Goal: Book appointment/travel/reservation

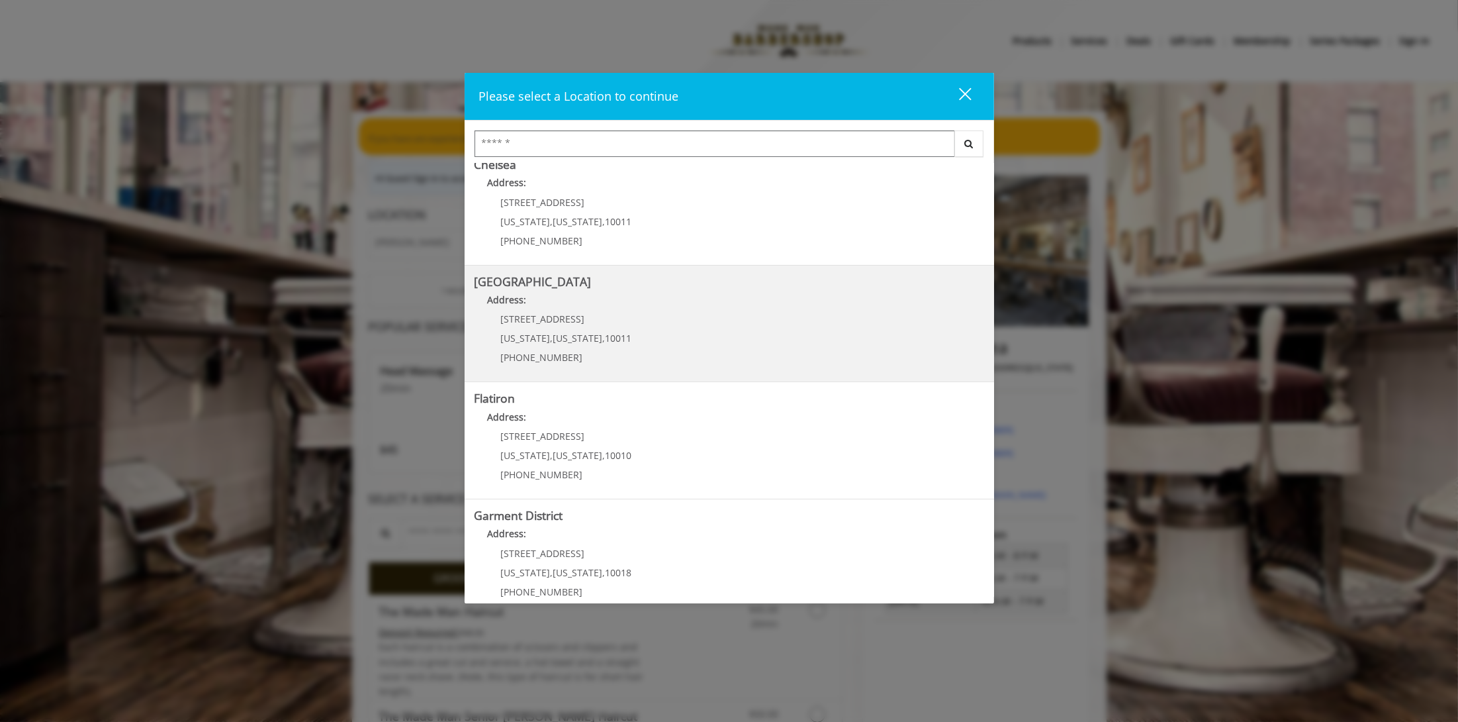
scroll to position [151, 0]
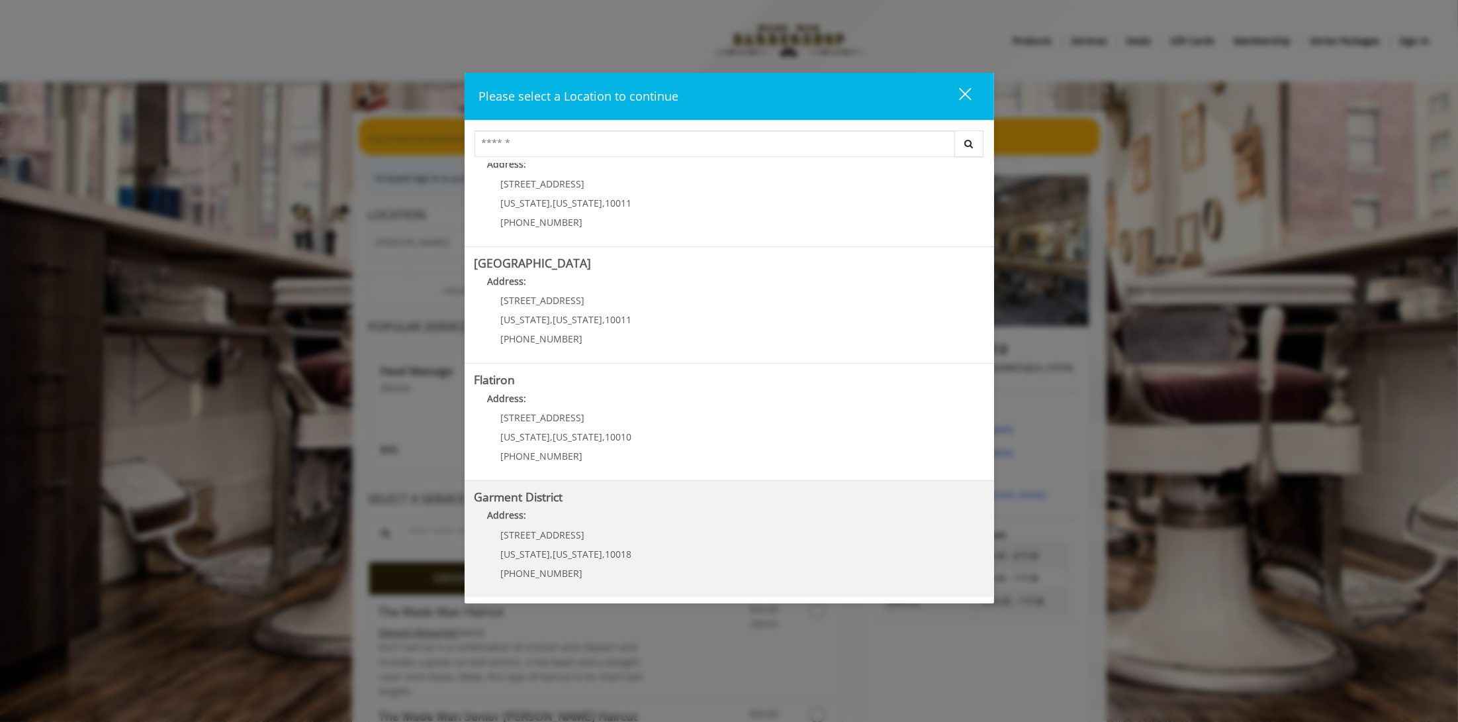
click at [585, 515] on District "Address:" at bounding box center [730, 518] width 510 height 21
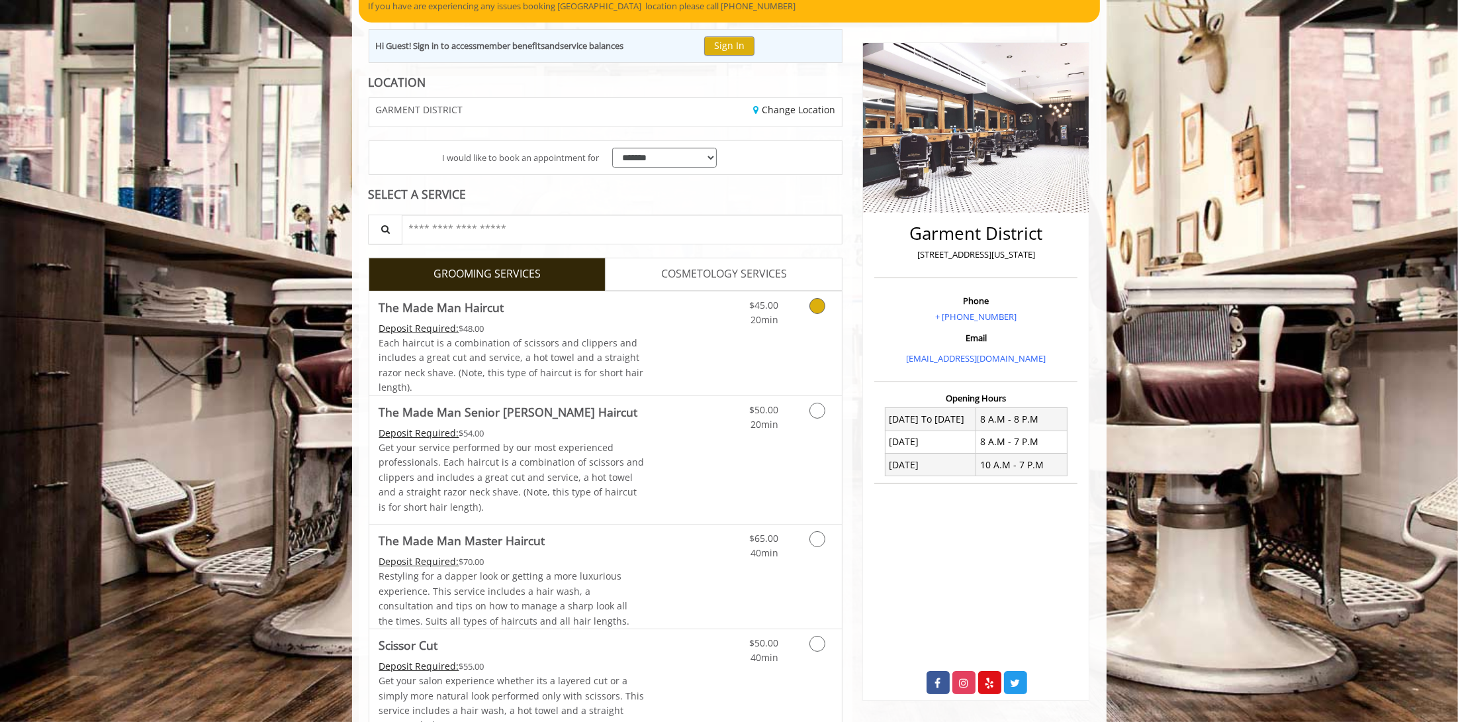
click at [783, 315] on div "$45.00 20min" at bounding box center [751, 309] width 75 height 36
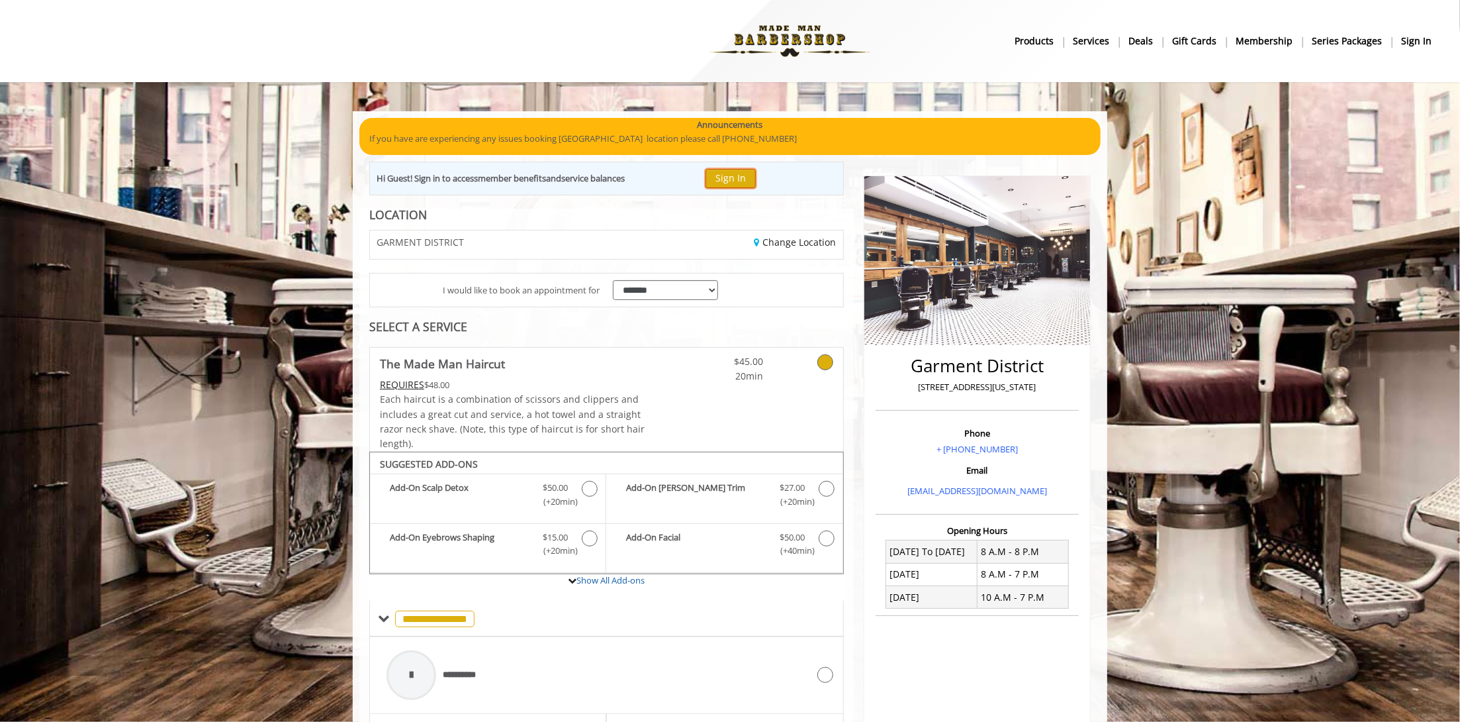
click at [744, 178] on button "Sign In" at bounding box center [731, 178] width 50 height 19
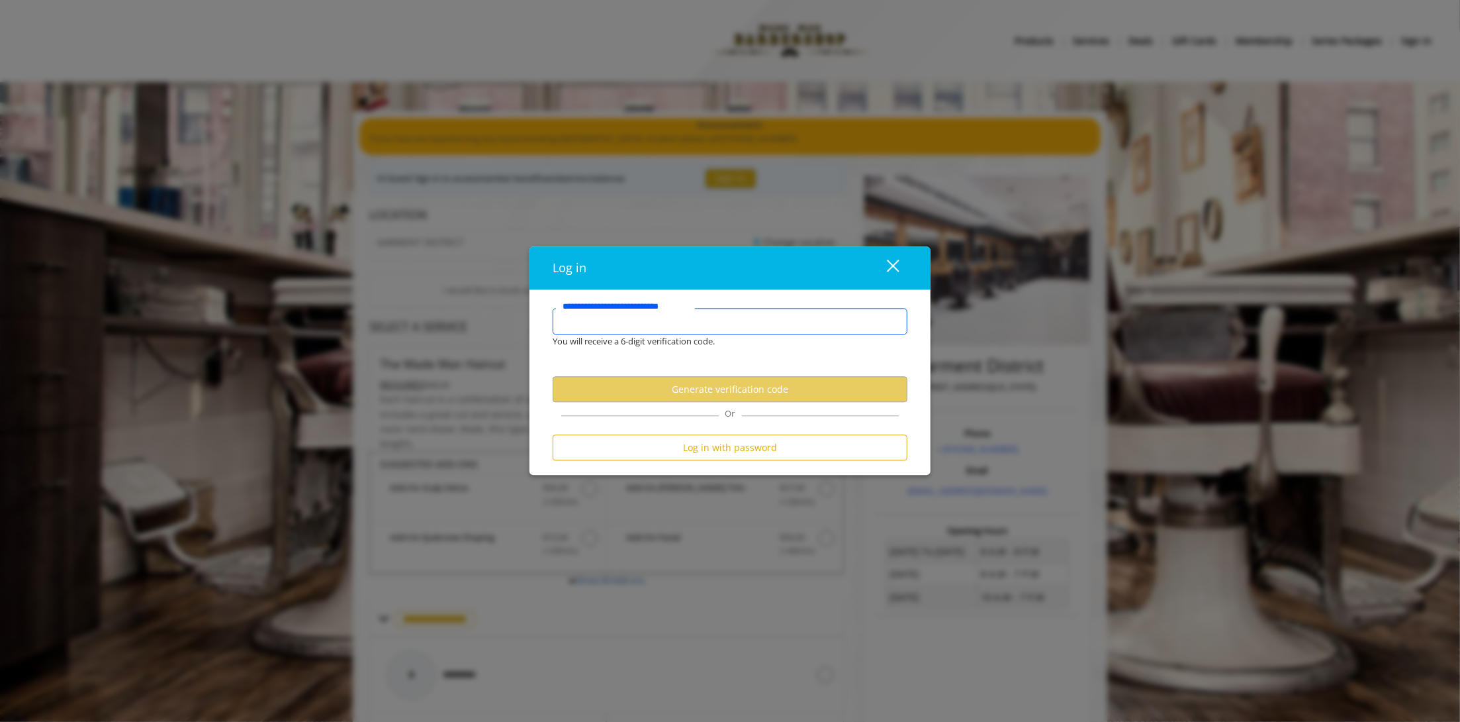
click at [636, 332] on input "**********" at bounding box center [730, 321] width 355 height 26
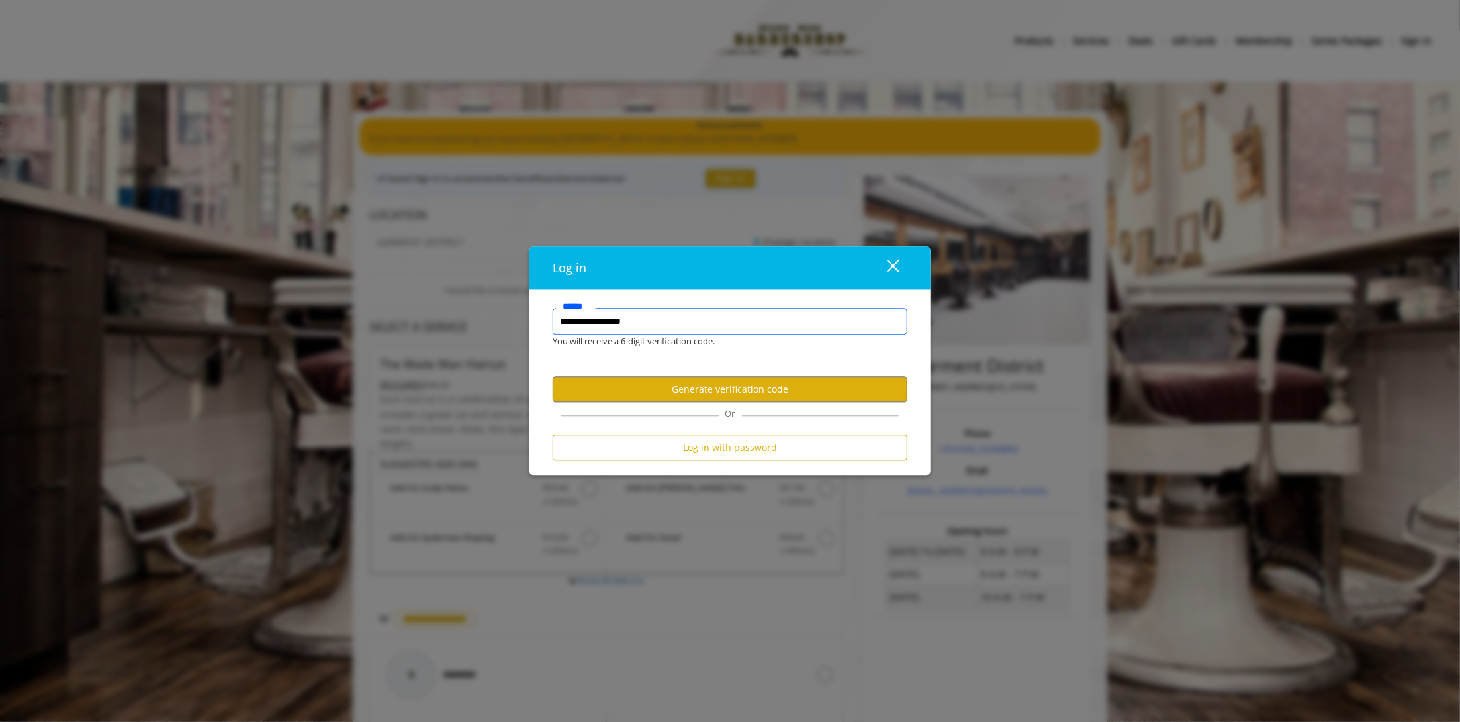
type input "**********"
click at [712, 397] on button "Generate verification code" at bounding box center [730, 390] width 355 height 26
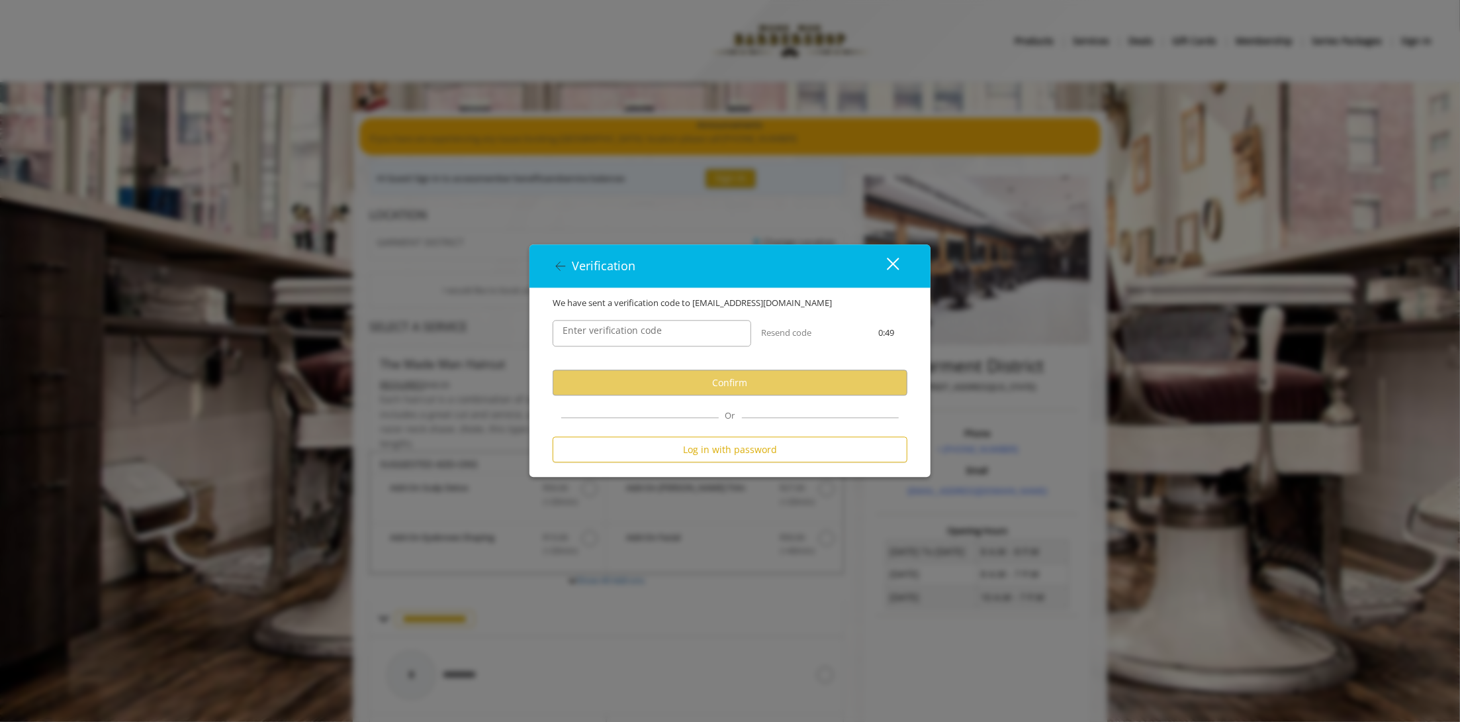
click at [30, 228] on div "Verification close We have sent a verification code to [EMAIL_ADDRESS][DOMAIN_N…" at bounding box center [730, 361] width 1460 height 722
drag, startPoint x: 144, startPoint y: 289, endPoint x: 169, endPoint y: 289, distance: 24.5
click at [151, 289] on div "Verification close We have sent a verification code to [EMAIL_ADDRESS][DOMAIN_N…" at bounding box center [730, 361] width 1460 height 722
click at [620, 326] on label "Enter verification code" at bounding box center [612, 331] width 113 height 15
click at [620, 326] on input "Enter verification code" at bounding box center [652, 333] width 199 height 26
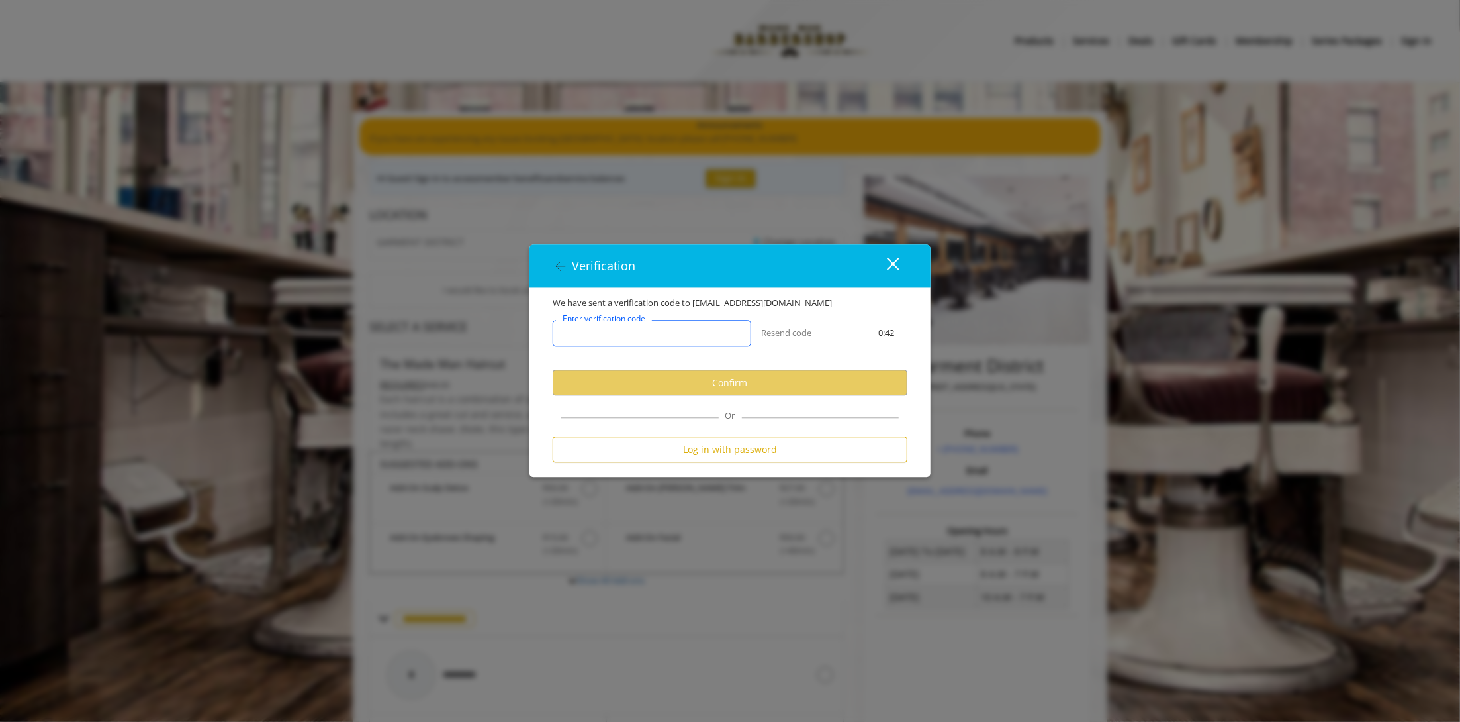
paste input "******"
type input "******"
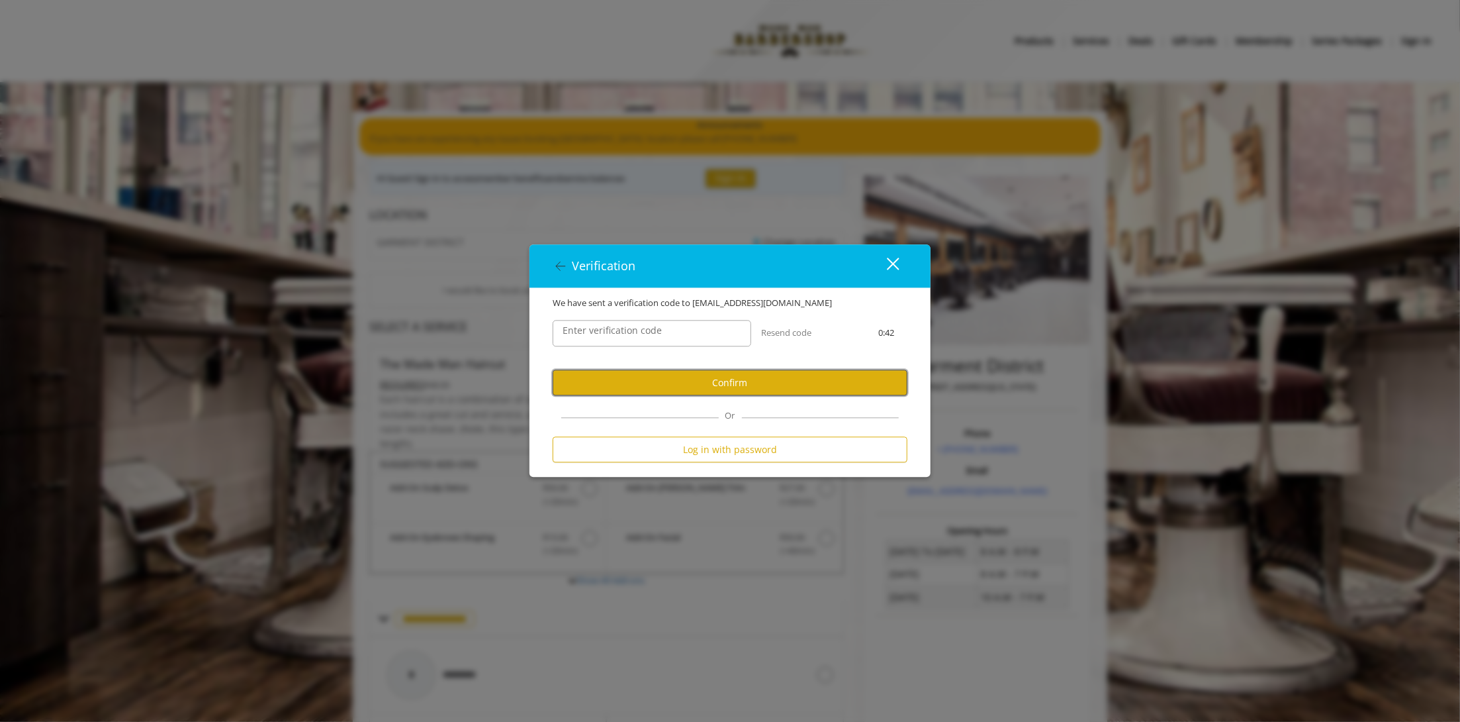
click at [728, 376] on button "Confirm" at bounding box center [730, 383] width 355 height 26
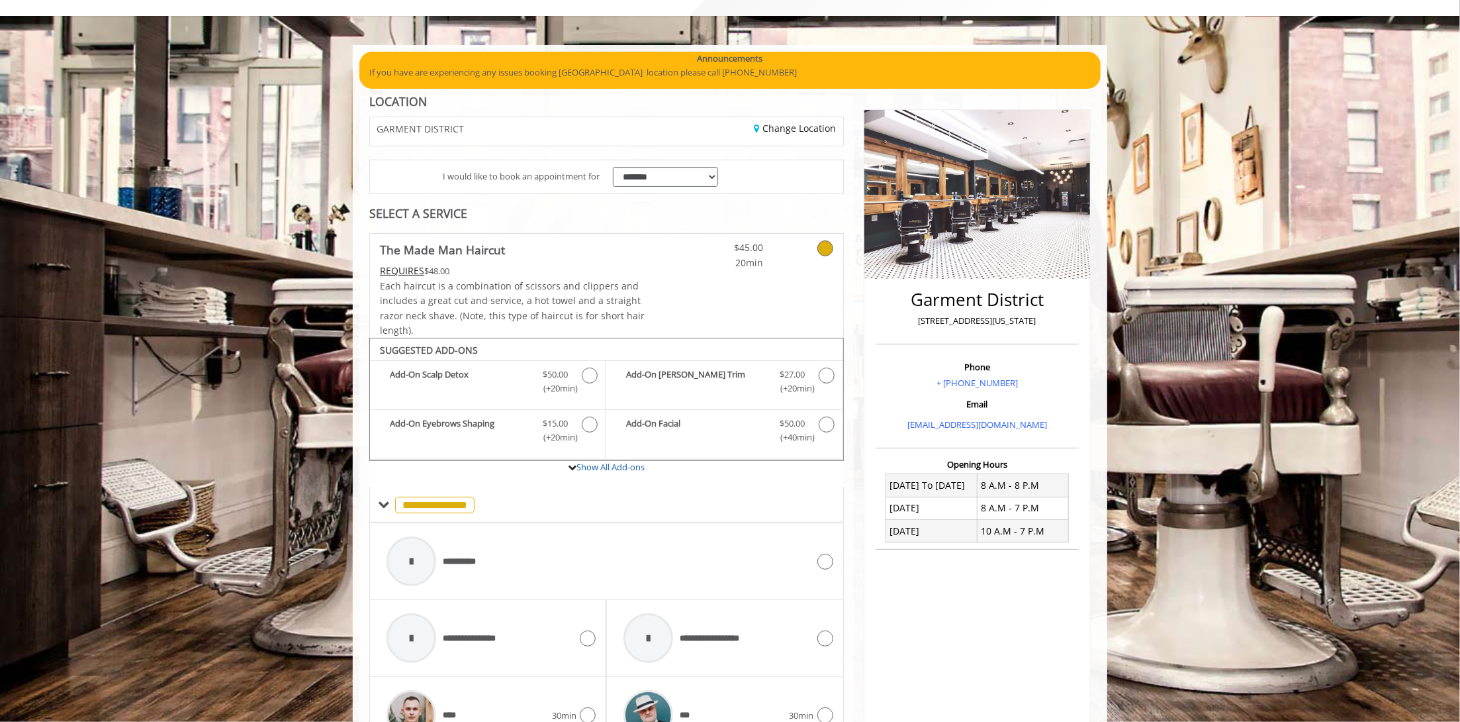
scroll to position [331, 0]
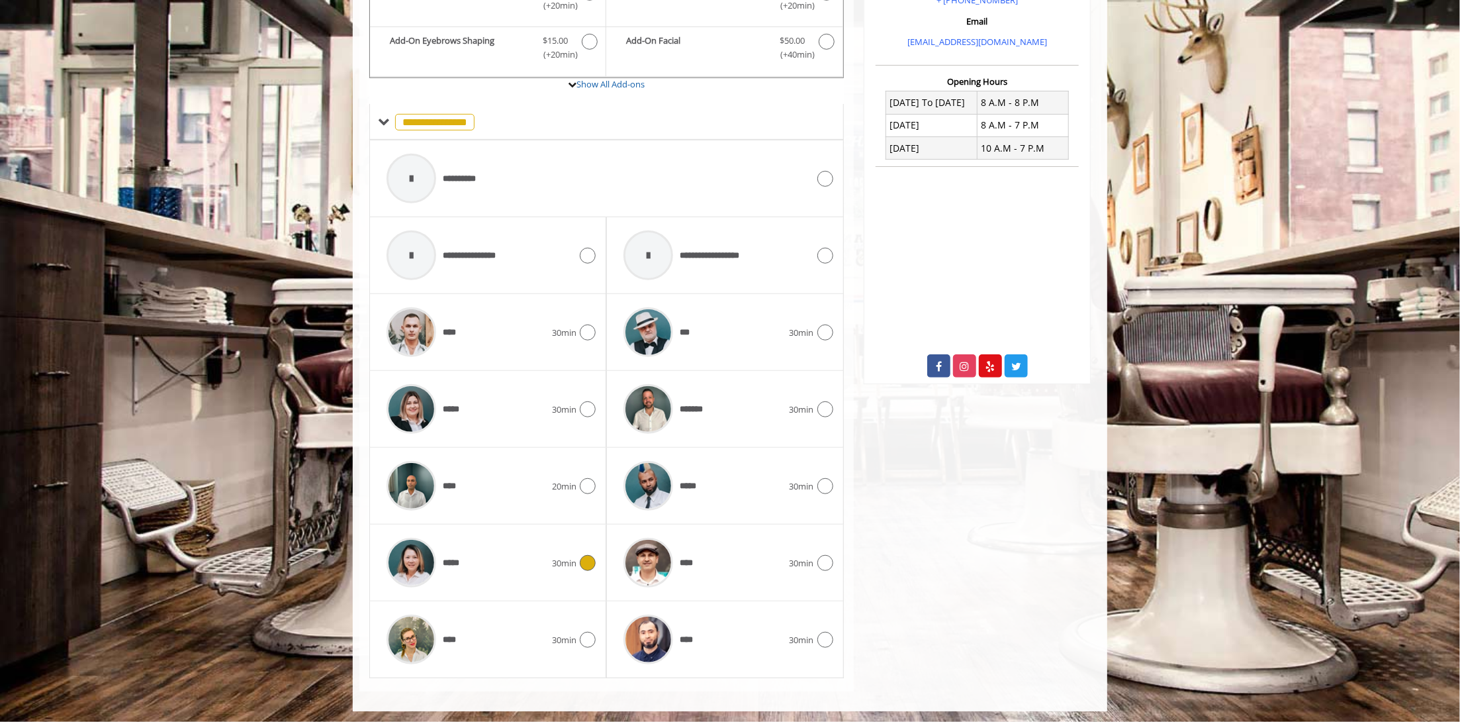
click at [559, 556] on span "30min" at bounding box center [564, 563] width 24 height 14
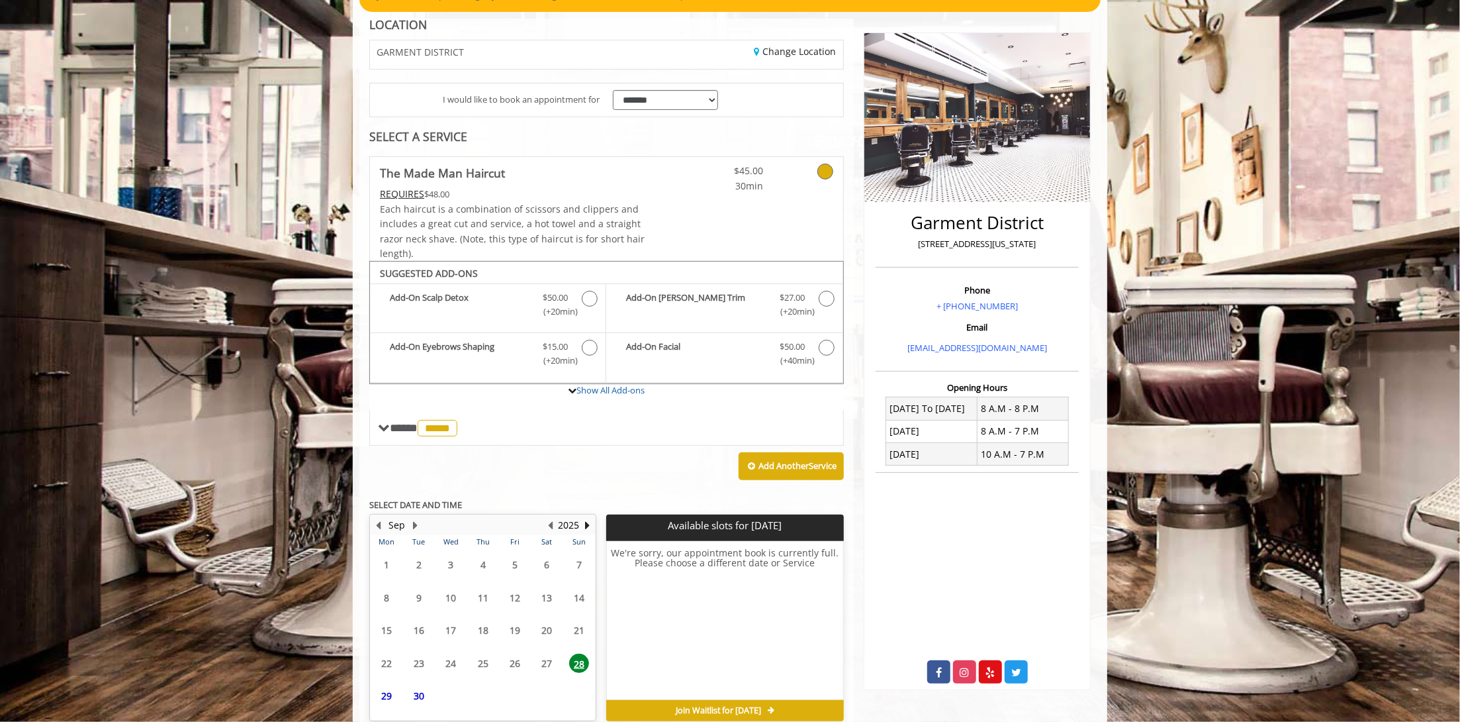
scroll to position [205, 0]
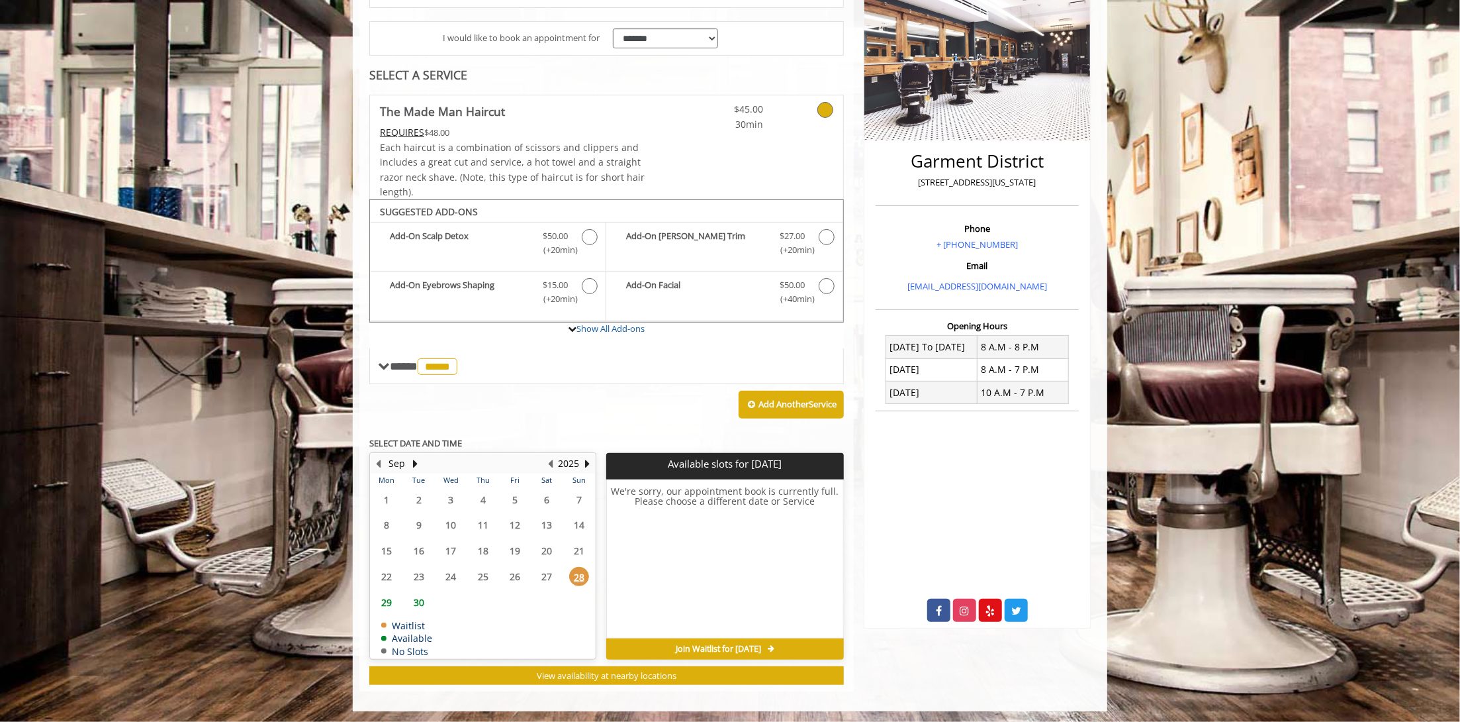
click at [385, 600] on span "29" at bounding box center [387, 602] width 20 height 19
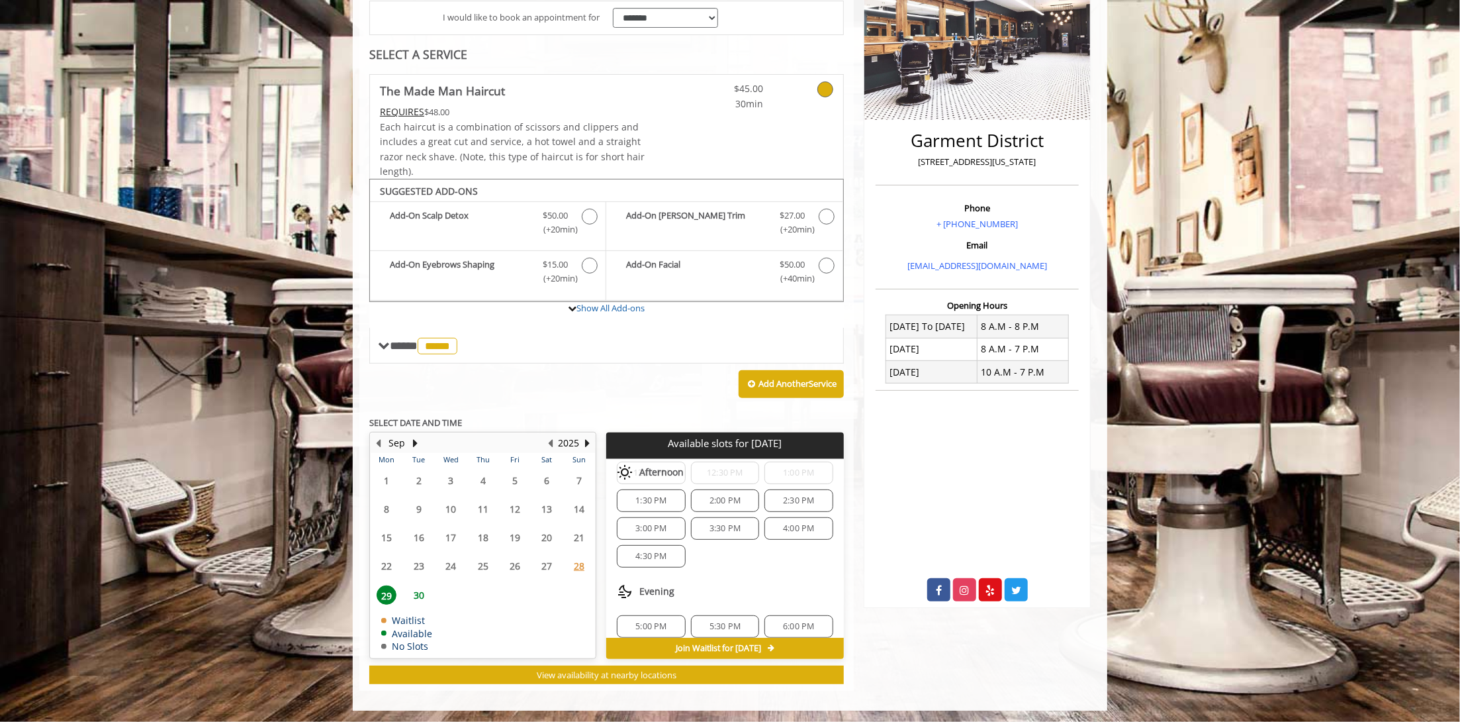
scroll to position [168, 0]
click at [657, 589] on span "5:00 PM" at bounding box center [651, 590] width 31 height 11
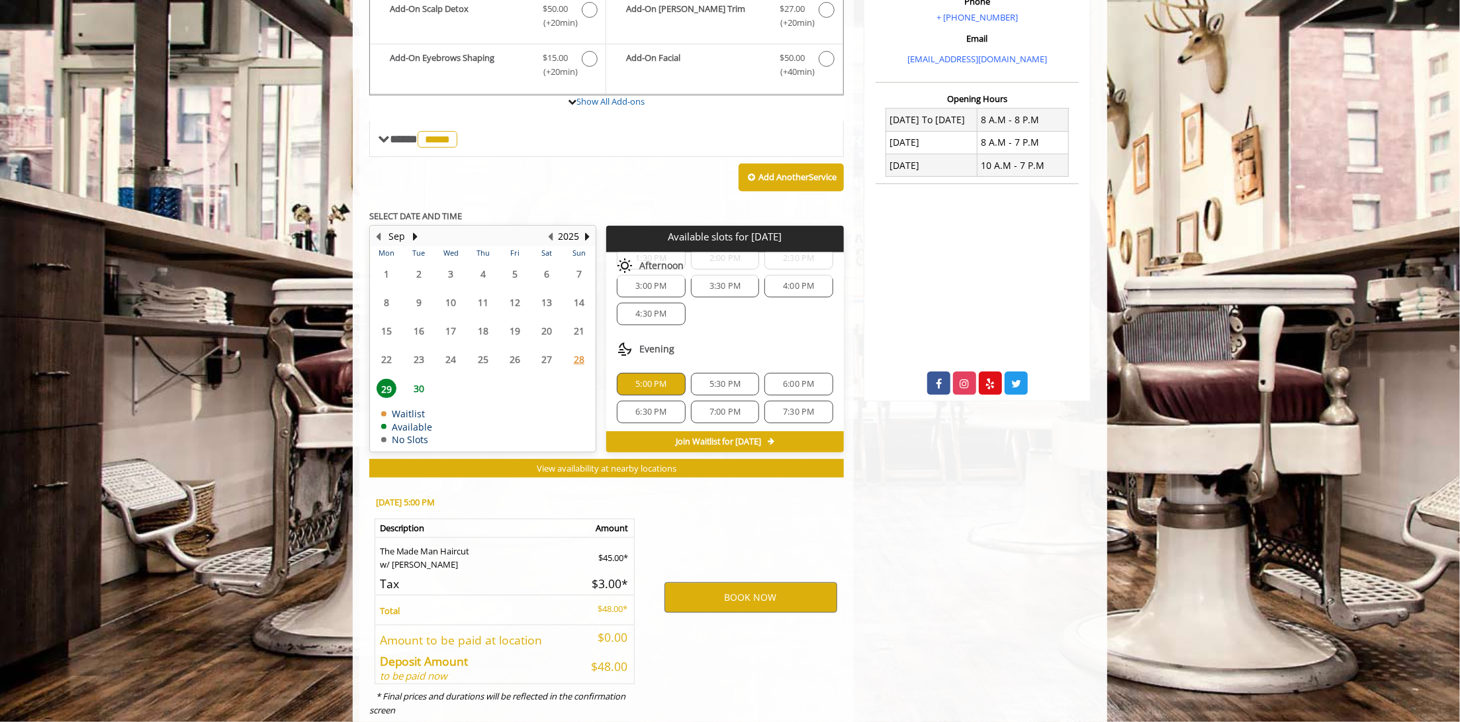
scroll to position [463, 0]
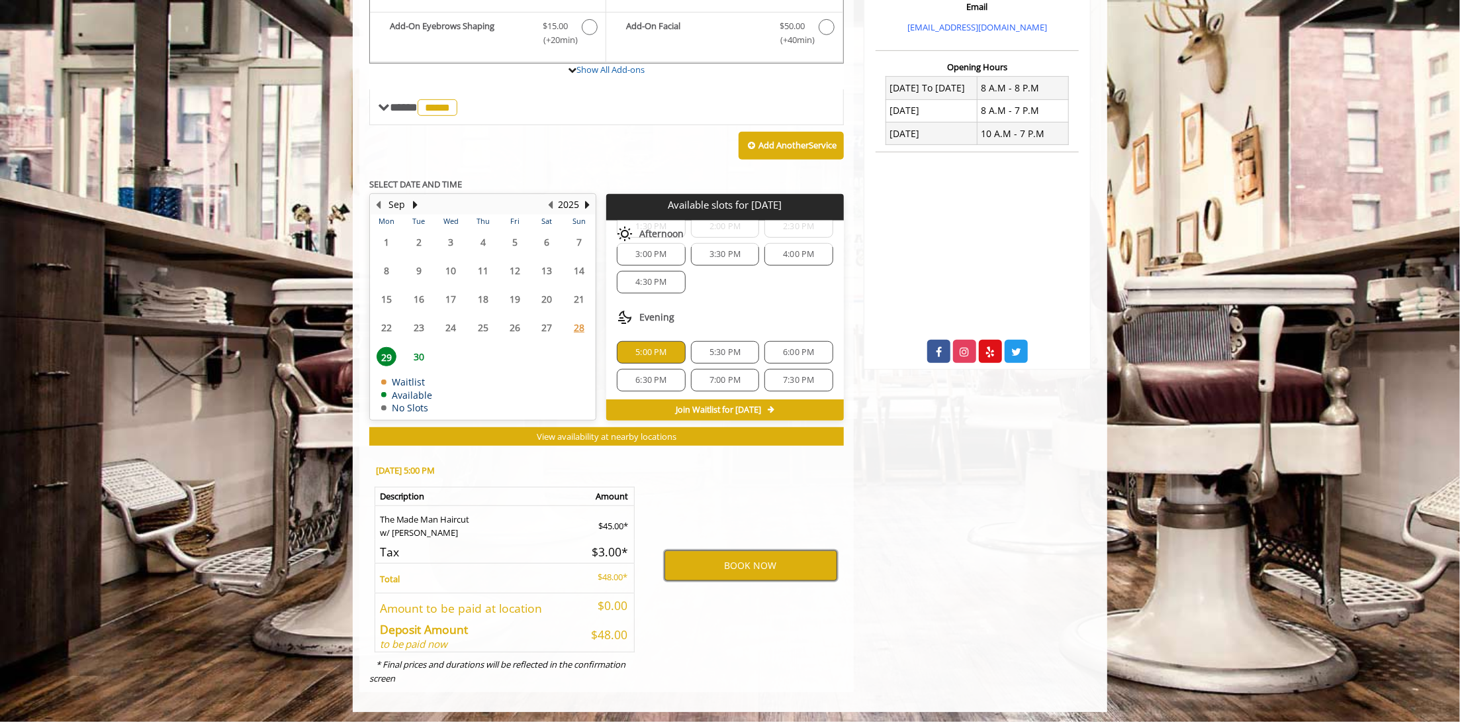
click at [758, 567] on button "BOOK NOW" at bounding box center [751, 565] width 173 height 30
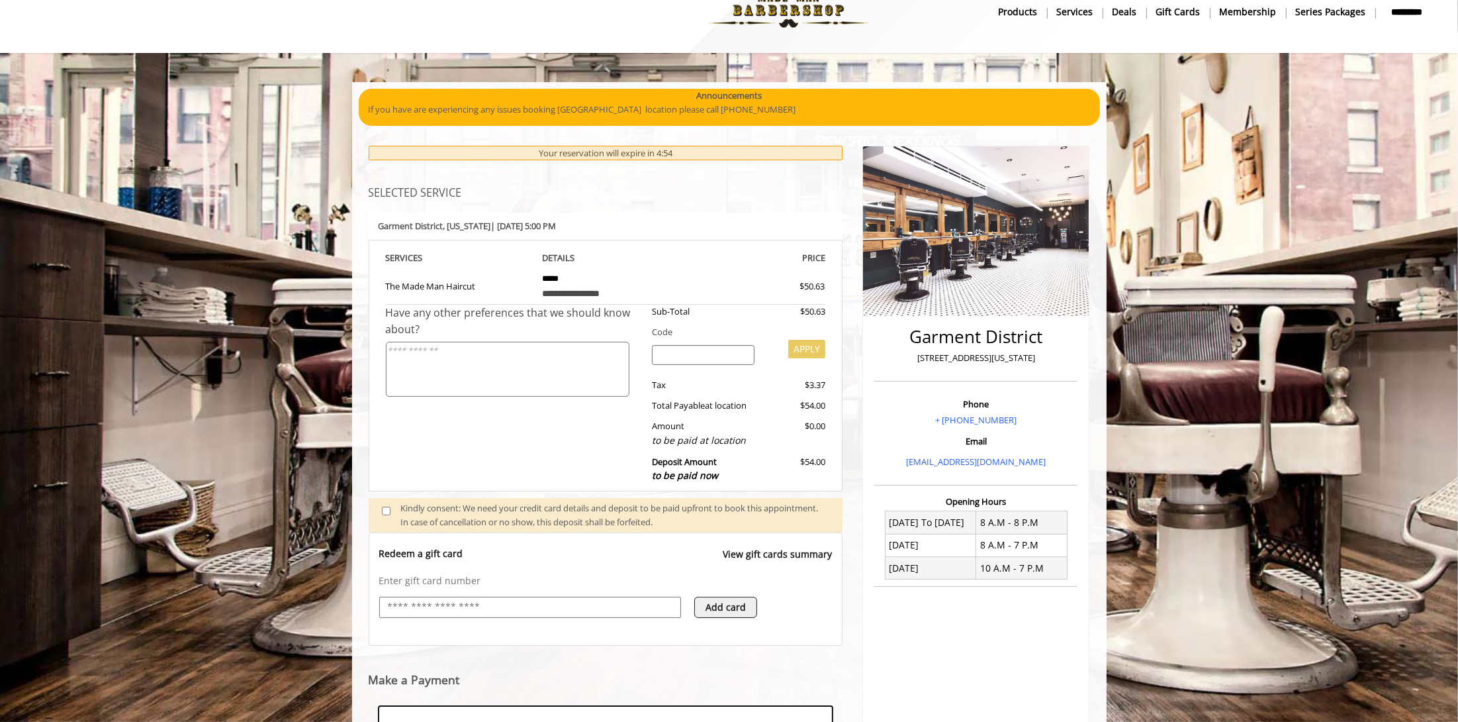
scroll to position [232, 0]
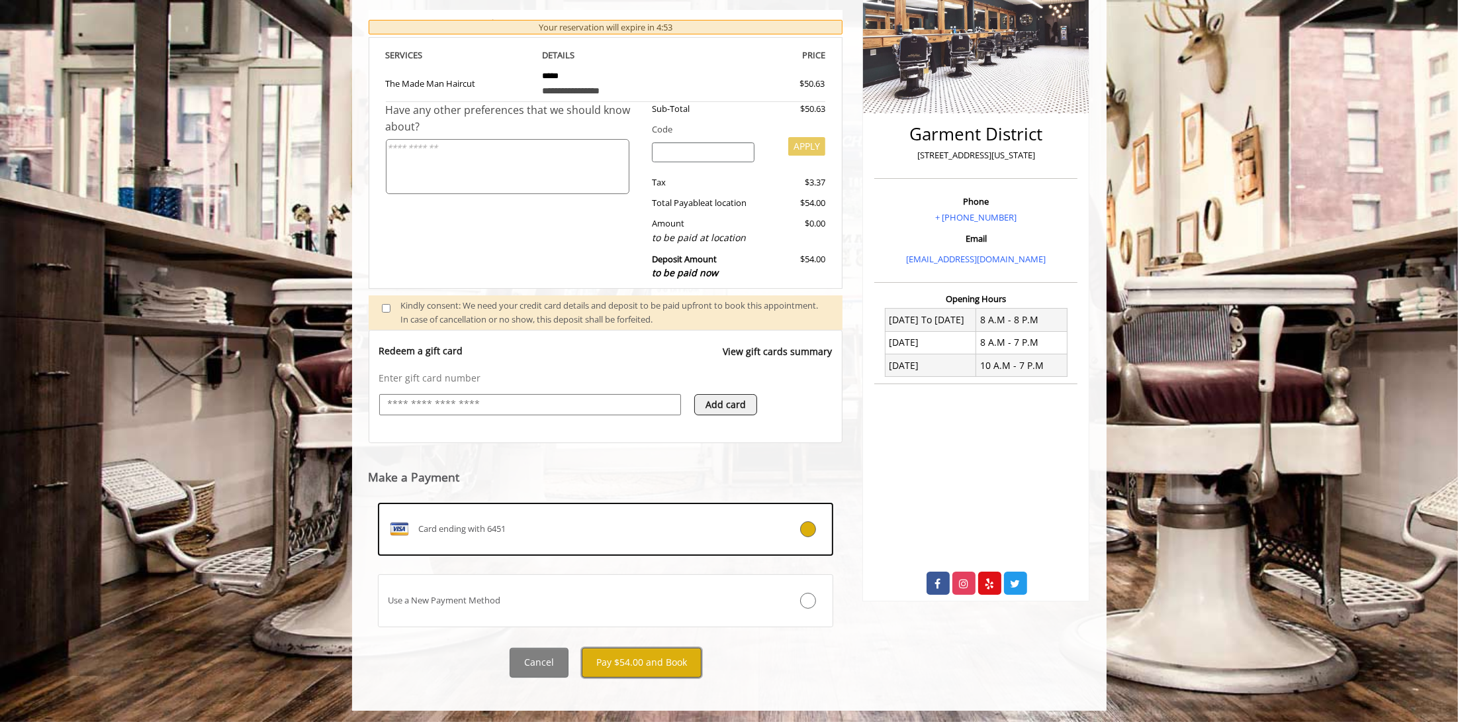
click at [628, 659] on button "Pay $54.00 and Book" at bounding box center [642, 662] width 120 height 30
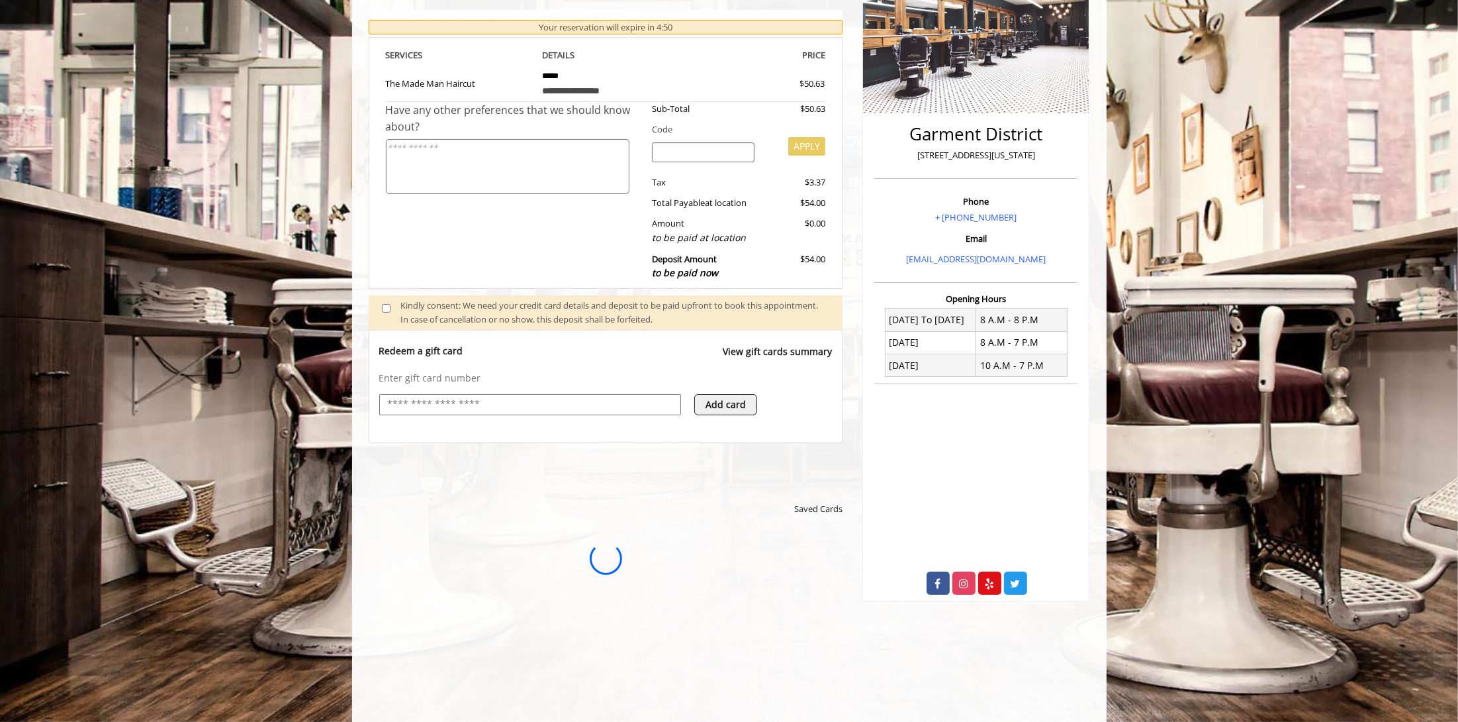
scroll to position [0, 0]
